Goal: Navigation & Orientation: Understand site structure

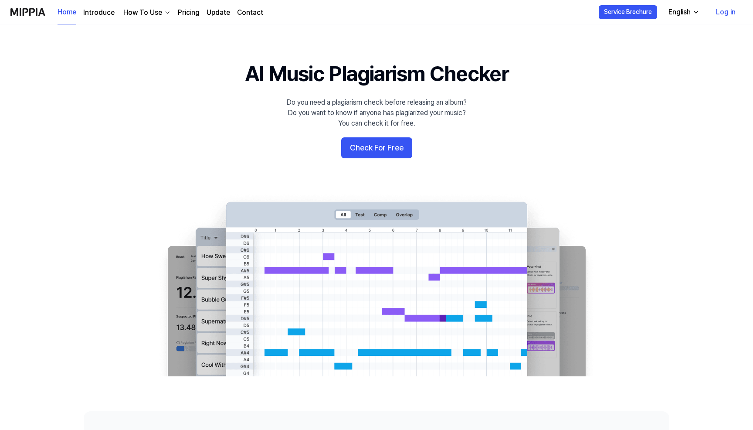
click at [113, 13] on link "Introduce" at bounding box center [98, 12] width 31 height 10
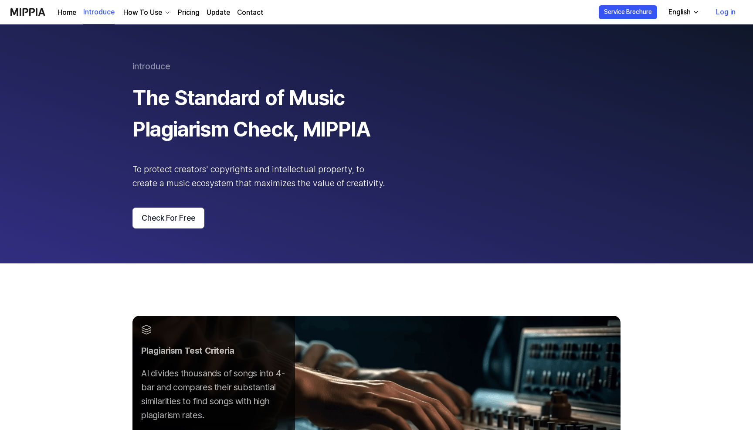
click at [136, 13] on div "How To Use" at bounding box center [143, 12] width 42 height 10
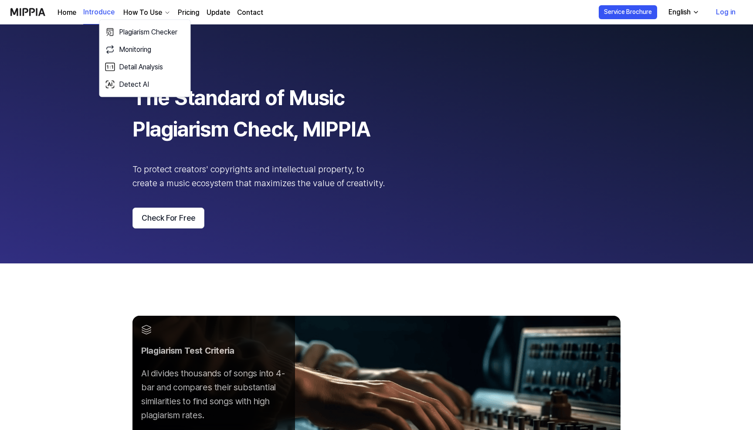
click at [189, 12] on link "Pricing" at bounding box center [189, 12] width 22 height 10
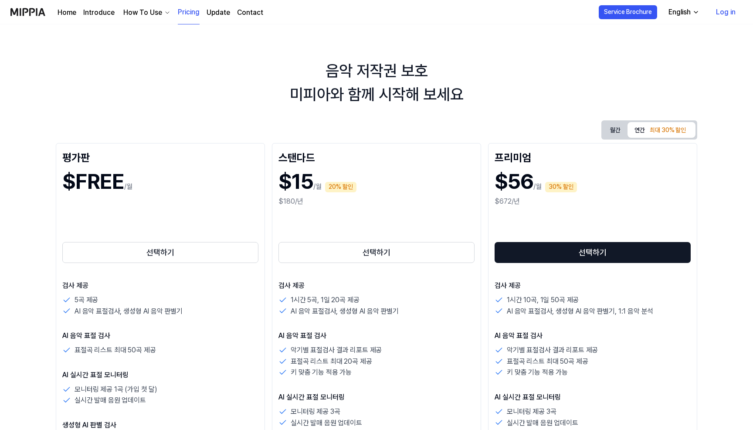
click at [227, 13] on link "Update" at bounding box center [219, 12] width 24 height 10
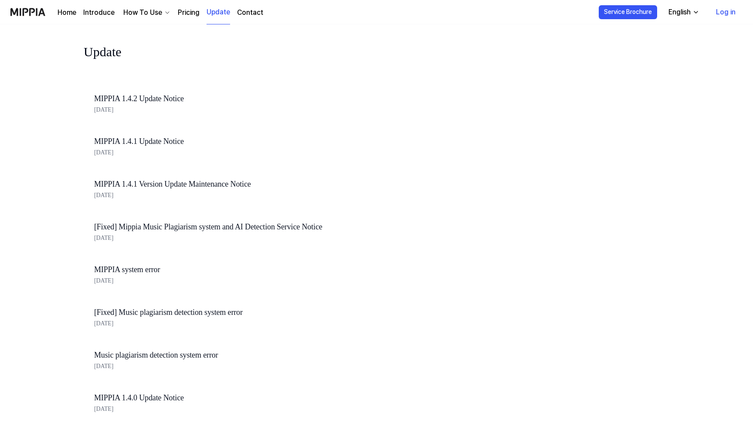
click at [255, 13] on link "Contact" at bounding box center [250, 12] width 26 height 10
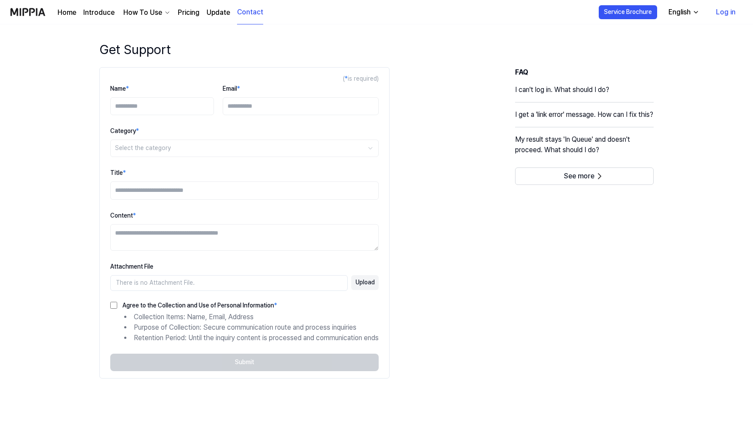
click at [212, 14] on link "Update" at bounding box center [219, 12] width 24 height 10
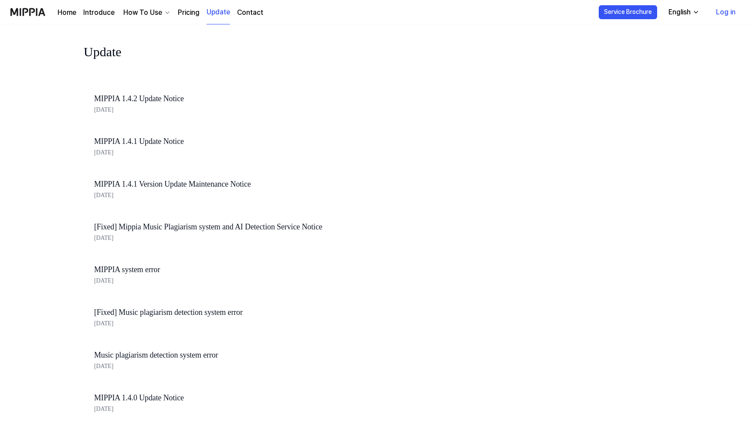
click at [240, 14] on link "Contact" at bounding box center [250, 12] width 26 height 10
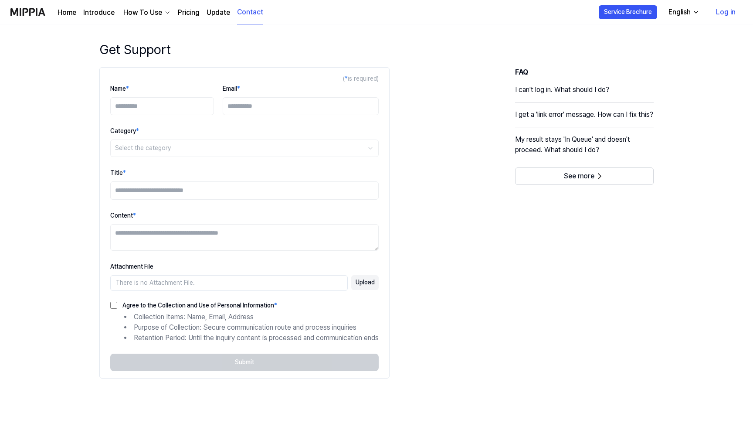
click at [39, 14] on img at bounding box center [27, 12] width 35 height 24
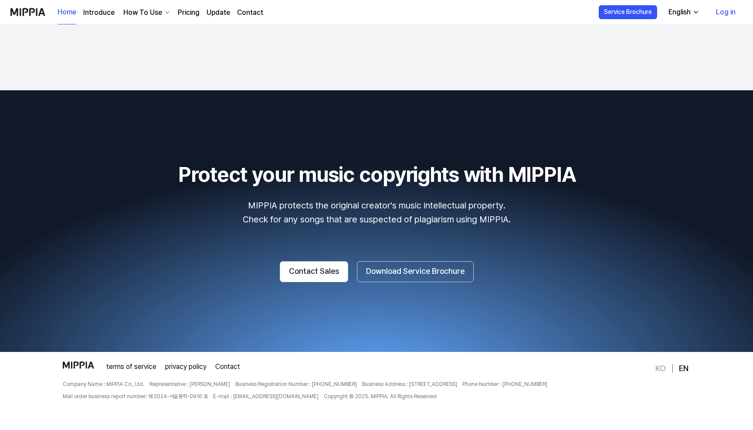
scroll to position [1440, 0]
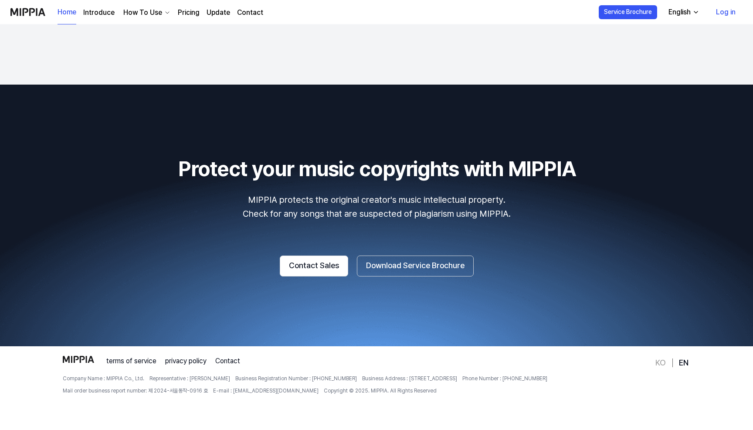
click at [34, 212] on p "MIPPIA protects the original creator's music intellectual property. Check for a…" at bounding box center [376, 207] width 732 height 28
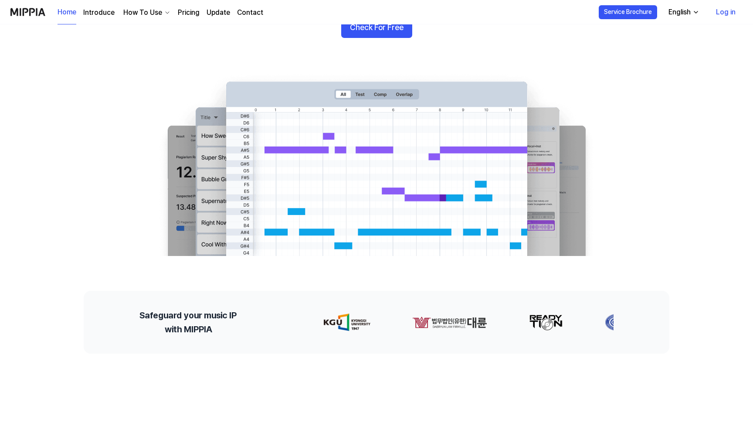
scroll to position [0, 0]
